Goal: Navigation & Orientation: Find specific page/section

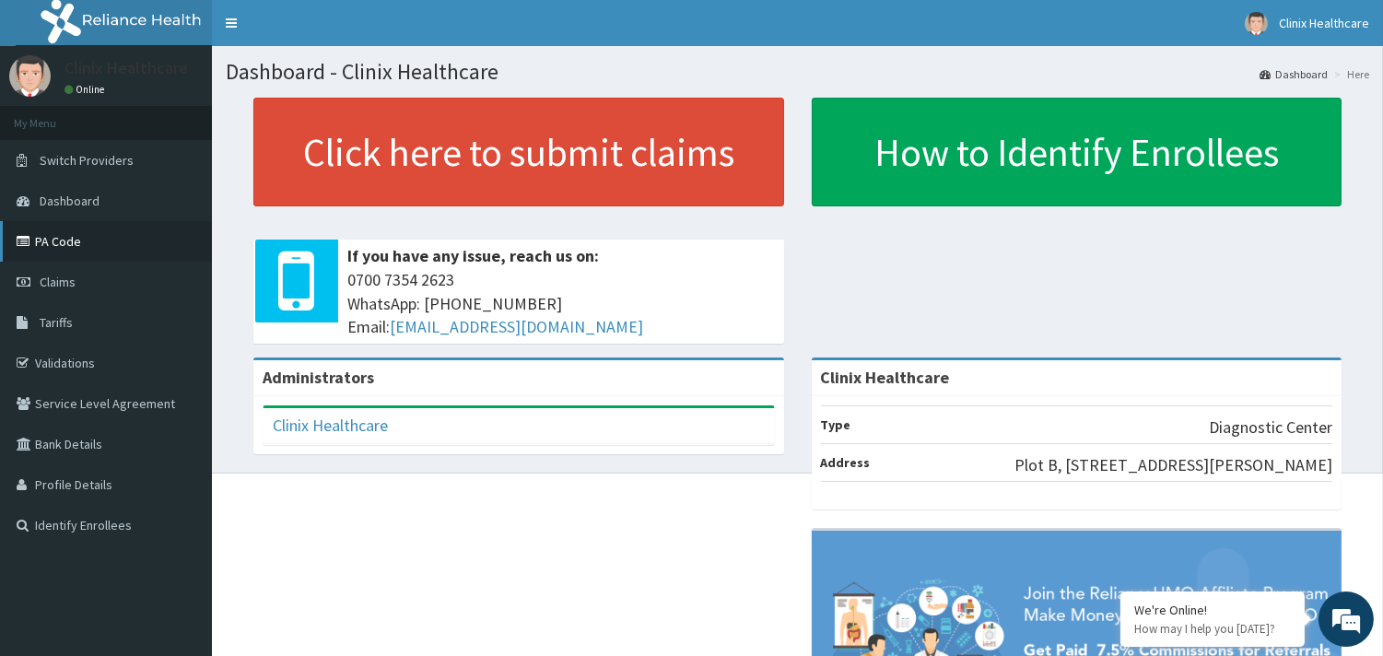
click at [70, 234] on link "PA Code" at bounding box center [106, 241] width 212 height 41
click at [65, 193] on span "Dashboard" at bounding box center [70, 201] width 60 height 17
click at [64, 205] on span "Dashboard" at bounding box center [70, 201] width 60 height 17
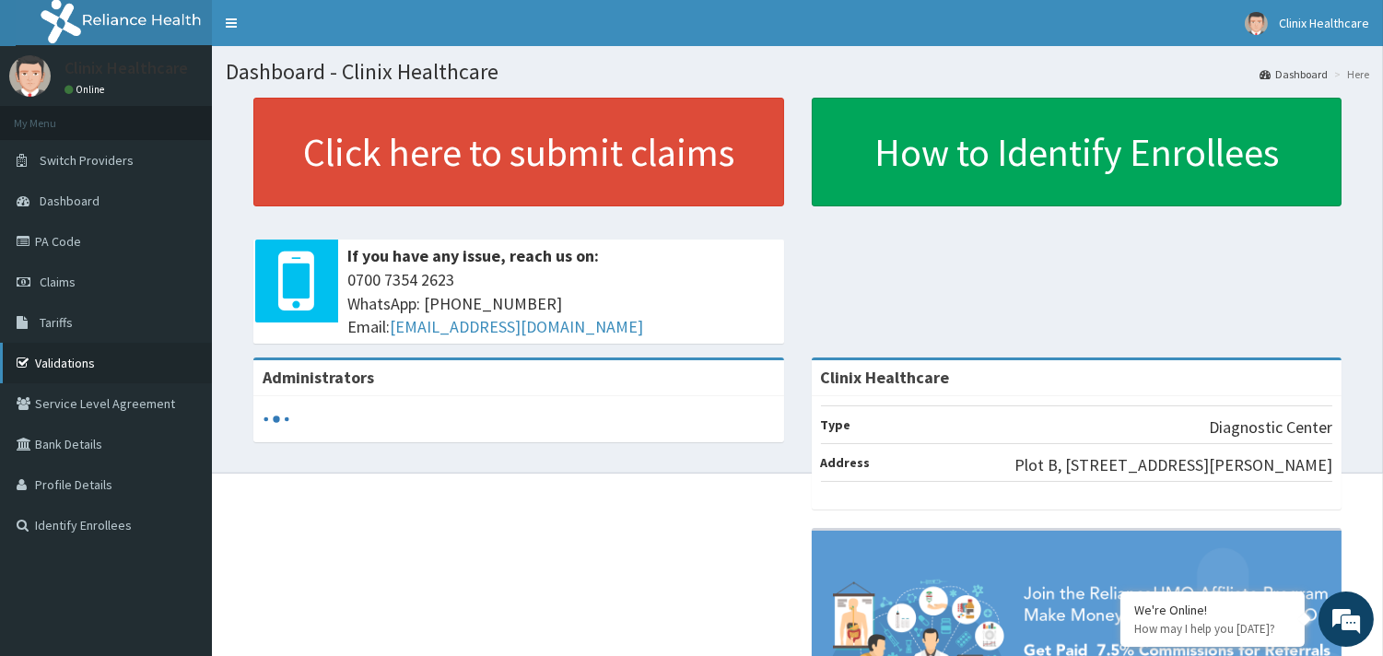
click at [48, 361] on link "Validations" at bounding box center [106, 363] width 212 height 41
